Goal: Task Accomplishment & Management: Complete application form

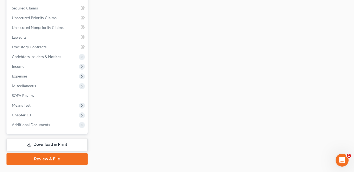
scroll to position [222, 0]
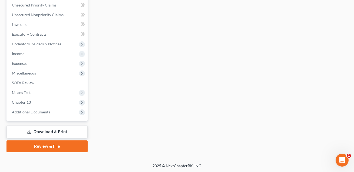
click at [57, 131] on link "Download & Print" at bounding box center [46, 132] width 81 height 13
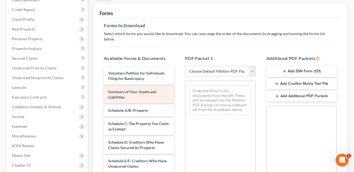
scroll to position [64, 0]
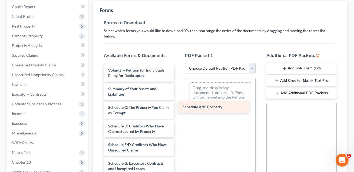
drag, startPoint x: 128, startPoint y: 102, endPoint x: 203, endPoint y: 107, distance: 75.1
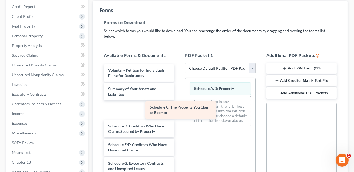
drag, startPoint x: 130, startPoint y: 105, endPoint x: 207, endPoint y: 113, distance: 77.8
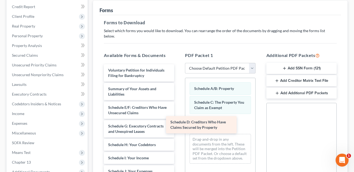
drag, startPoint x: 139, startPoint y: 105, endPoint x: 216, endPoint y: 126, distance: 79.3
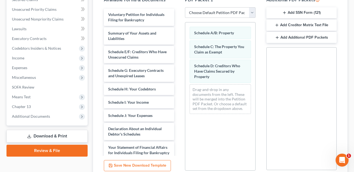
scroll to position [128, 0]
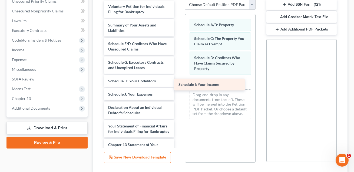
drag, startPoint x: 134, startPoint y: 88, endPoint x: 212, endPoint y: 84, distance: 78.0
click at [179, 84] on div "Schedule I: Your Income Voluntary Petition for Individuals Filing for Bankruptc…" at bounding box center [139, 113] width 79 height 225
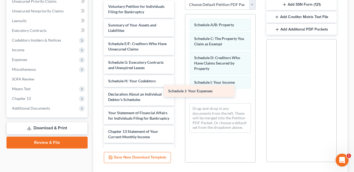
drag, startPoint x: 130, startPoint y: 91, endPoint x: 199, endPoint y: 93, distance: 68.2
click at [179, 93] on div "Schedule J: Your Expenses Voluntary Petition for Individuals Filing for Bankrup…" at bounding box center [139, 107] width 79 height 212
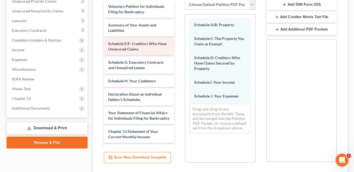
scroll to position [86, 0]
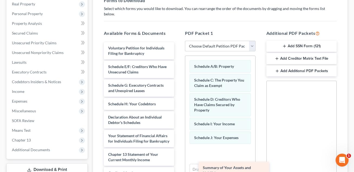
drag, startPoint x: 131, startPoint y: 63, endPoint x: 226, endPoint y: 169, distance: 142.0
click at [179, 169] on div "Summary of Your Assets and Liabilities Voluntary Petition for Individuals Filin…" at bounding box center [139, 138] width 79 height 193
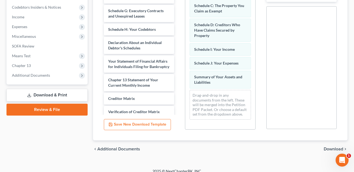
scroll to position [47, 0]
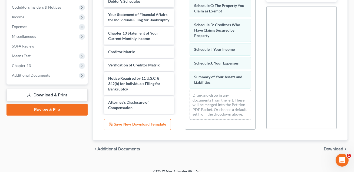
click at [329, 147] on span "Download" at bounding box center [333, 149] width 19 height 4
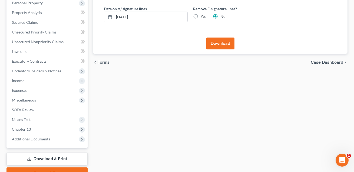
scroll to position [92, 0]
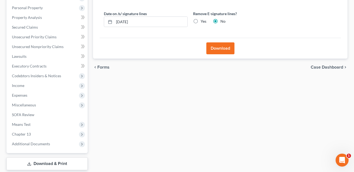
click at [221, 48] on button "Download" at bounding box center [220, 48] width 28 height 12
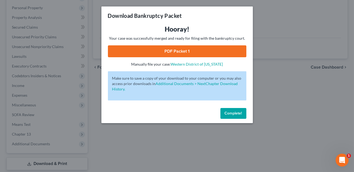
click at [221, 48] on link "PDF Packet 1" at bounding box center [177, 51] width 138 height 12
click at [234, 114] on span "Complete!" at bounding box center [233, 113] width 17 height 5
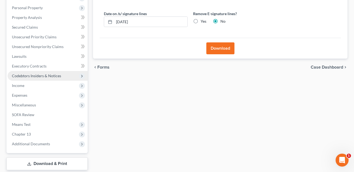
click at [39, 75] on span "Codebtors Insiders & Notices" at bounding box center [36, 76] width 49 height 5
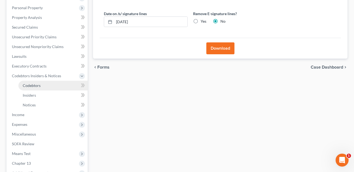
click at [32, 88] on link "Codebtors" at bounding box center [52, 86] width 69 height 10
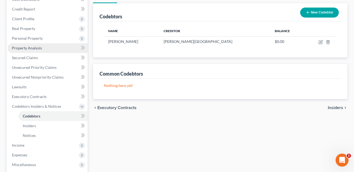
scroll to position [153, 0]
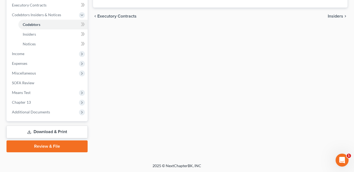
click at [43, 131] on link "Download & Print" at bounding box center [46, 132] width 81 height 13
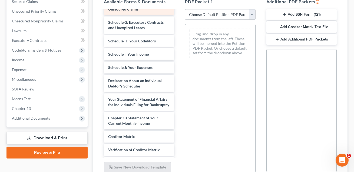
scroll to position [101, 0]
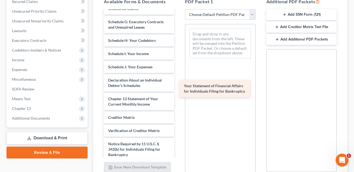
drag, startPoint x: 136, startPoint y: 97, endPoint x: 212, endPoint y: 90, distance: 76.1
click at [179, 90] on div "Your Statement of Financial Affairs for Individuals Filing for Bankruptcy Volun…" at bounding box center [139, 44] width 79 height 270
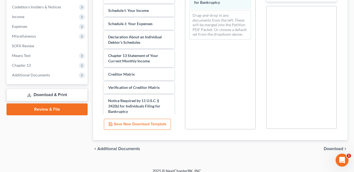
click at [330, 147] on span "Download" at bounding box center [333, 149] width 19 height 4
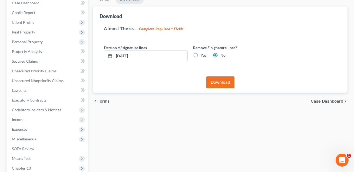
scroll to position [57, 0]
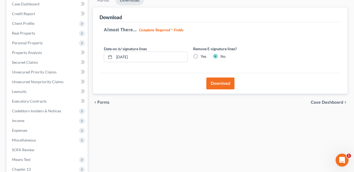
click at [224, 81] on button "Download" at bounding box center [220, 84] width 28 height 12
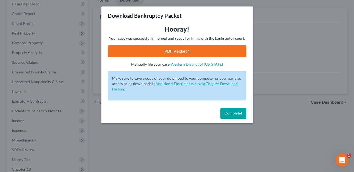
click at [185, 50] on link "PDF Packet 1" at bounding box center [177, 51] width 138 height 12
click at [232, 113] on span "Complete!" at bounding box center [233, 113] width 17 height 5
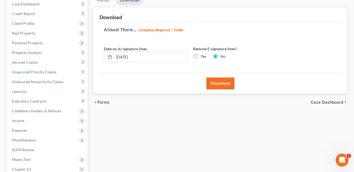
scroll to position [0, 0]
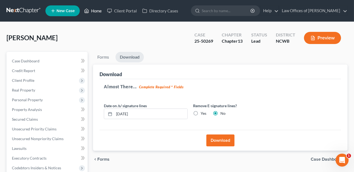
click at [98, 11] on link "Home" at bounding box center [92, 11] width 23 height 10
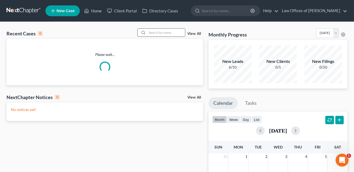
click at [149, 33] on input "search" at bounding box center [166, 33] width 38 height 8
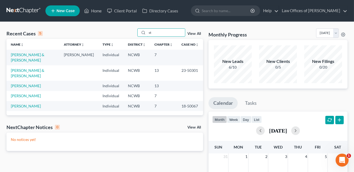
type input "s"
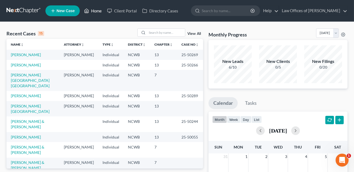
click at [97, 10] on link "Home" at bounding box center [92, 11] width 23 height 10
click at [154, 32] on input "search" at bounding box center [166, 33] width 38 height 8
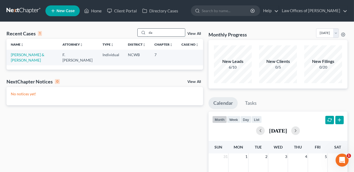
type input "d"
type input "[PERSON_NAME]"
click at [25, 55] on link "[PERSON_NAME] & [PERSON_NAME]" at bounding box center [28, 57] width 34 height 10
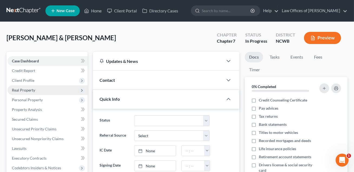
click at [23, 93] on span "Real Property" at bounding box center [48, 90] width 80 height 10
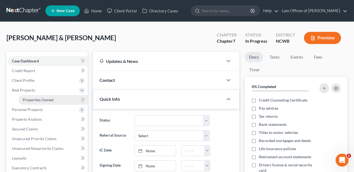
click at [28, 101] on span "Properties Owned" at bounding box center [38, 100] width 31 height 5
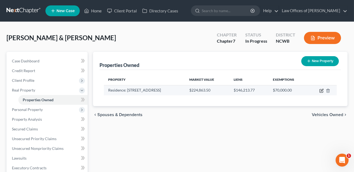
click at [322, 90] on icon "button" at bounding box center [322, 90] width 2 height 2
select select "28"
select select "2"
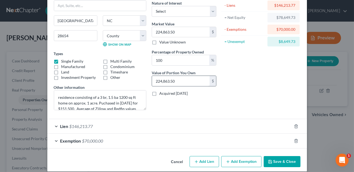
scroll to position [47, 0]
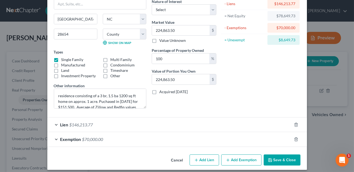
click at [284, 156] on button "Save & Close" at bounding box center [282, 160] width 37 height 11
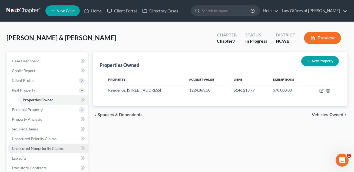
click at [41, 146] on link "Unsecured Nonpriority Claims" at bounding box center [48, 149] width 80 height 10
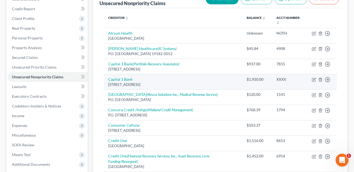
scroll to position [52, 0]
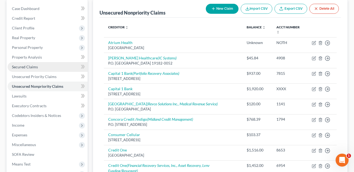
click at [33, 67] on span "Secured Claims" at bounding box center [25, 67] width 26 height 5
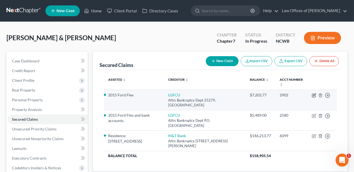
click at [315, 96] on icon "button" at bounding box center [314, 95] width 4 height 4
select select "28"
select select "0"
select select "2"
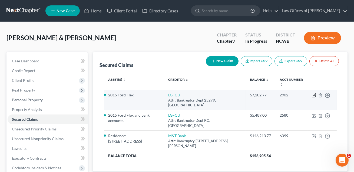
select select "0"
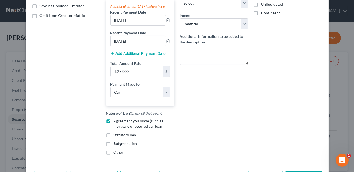
scroll to position [144, 0]
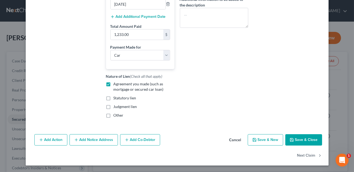
click at [300, 145] on button "Save & Close" at bounding box center [303, 139] width 37 height 11
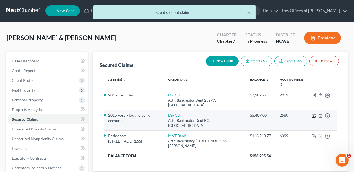
click at [314, 117] on icon "button" at bounding box center [314, 116] width 4 height 4
select select "28"
select select "2"
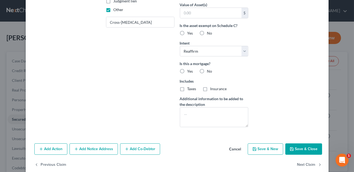
scroll to position [143, 0]
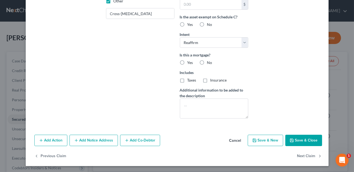
click at [296, 140] on button "Save & Close" at bounding box center [303, 140] width 37 height 11
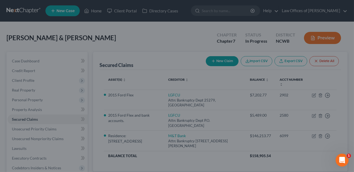
scroll to position [84, 0]
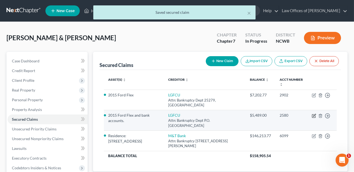
click at [314, 116] on icon "button" at bounding box center [314, 116] width 4 height 4
select select "28"
select select "2"
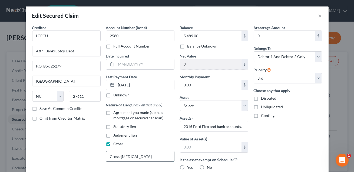
click at [110, 157] on input "Cross-[MEDICAL_DATA]" at bounding box center [140, 156] width 68 height 10
click at [112, 157] on input "Cedit card--Cross-[MEDICAL_DATA]" at bounding box center [140, 156] width 68 height 10
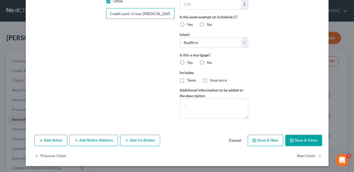
type input "Credit card--Cross-[MEDICAL_DATA]"
click at [300, 141] on button "Save & Close" at bounding box center [303, 140] width 37 height 11
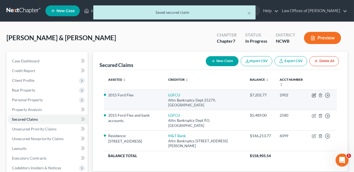
click at [313, 95] on icon "button" at bounding box center [314, 95] width 2 height 2
select select "28"
select select "0"
select select "2"
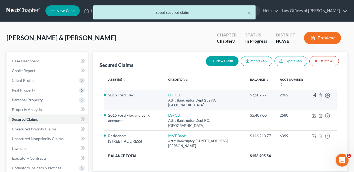
select select "0"
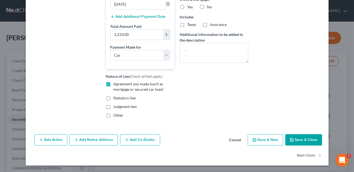
scroll to position [144, 0]
click at [297, 137] on button "Save & Close" at bounding box center [303, 139] width 37 height 11
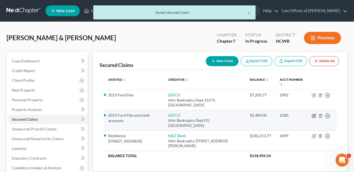
click at [315, 116] on icon "button" at bounding box center [314, 116] width 4 height 4
select select "28"
select select "2"
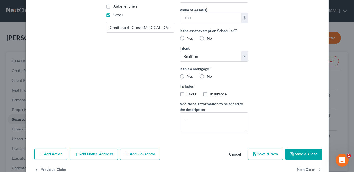
scroll to position [143, 0]
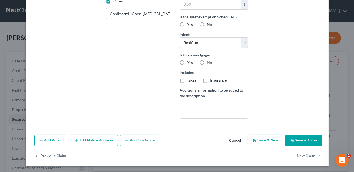
click at [297, 143] on button "Save & Close" at bounding box center [303, 140] width 37 height 11
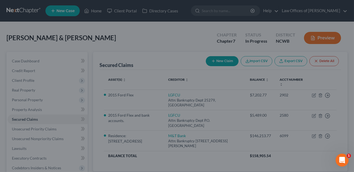
scroll to position [84, 0]
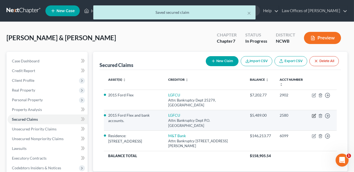
click at [314, 116] on icon "button" at bounding box center [314, 116] width 4 height 4
select select "28"
select select "2"
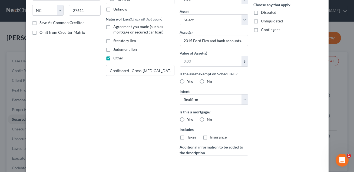
scroll to position [143, 0]
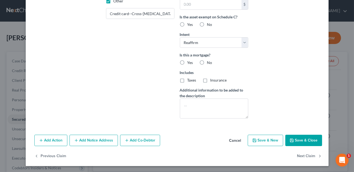
click at [299, 140] on button "Save & Close" at bounding box center [303, 140] width 37 height 11
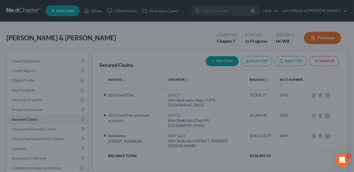
scroll to position [84, 0]
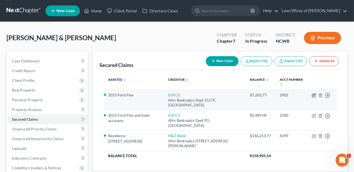
click at [314, 96] on icon "button" at bounding box center [314, 95] width 2 height 2
select select "28"
select select "0"
select select "2"
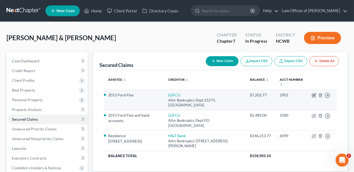
select select "0"
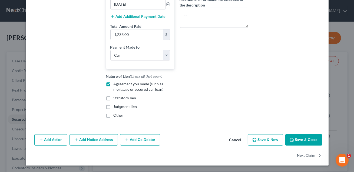
scroll to position [144, 0]
click at [306, 141] on button "Save & Close" at bounding box center [303, 139] width 37 height 11
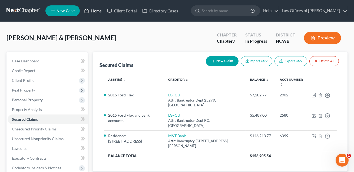
click at [96, 12] on link "Home" at bounding box center [92, 11] width 23 height 10
